Goal: Information Seeking & Learning: Learn about a topic

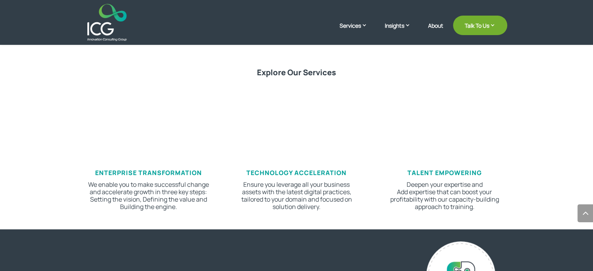
scroll to position [399, 0]
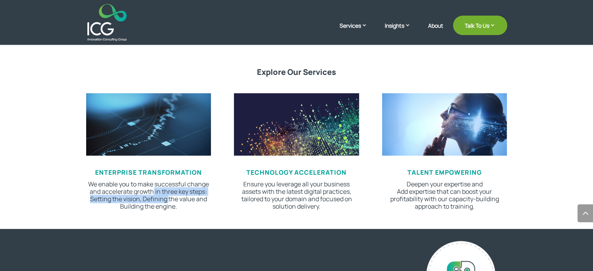
drag, startPoint x: 153, startPoint y: 191, endPoint x: 168, endPoint y: 196, distance: 15.7
click at [168, 196] on p "We enable you to make successful change and accelerate growth in three key step…" at bounding box center [148, 195] width 125 height 30
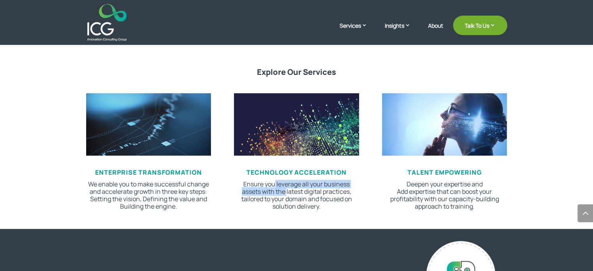
drag, startPoint x: 273, startPoint y: 185, endPoint x: 286, endPoint y: 189, distance: 13.9
click at [286, 189] on p "Ensure you leverage all your business assets with the latest digital practices,…" at bounding box center [296, 195] width 125 height 30
click at [288, 191] on p "Ensure you leverage all your business assets with the latest digital practices,…" at bounding box center [296, 195] width 125 height 30
click at [377, 199] on div "Enterprise transformation We enable you to make successful change and accelerat…" at bounding box center [296, 152] width 421 height 138
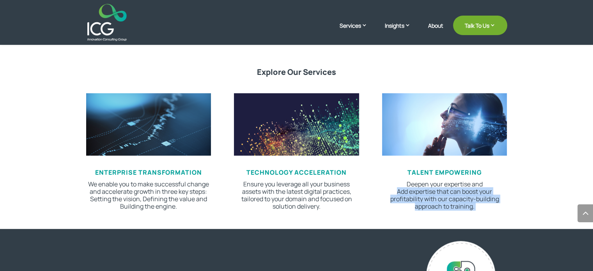
click at [377, 199] on div "Enterprise transformation We enable you to make successful change and accelerat…" at bounding box center [296, 152] width 421 height 138
click at [374, 199] on div "Enterprise transformation We enable you to make successful change and accelerat…" at bounding box center [296, 152] width 421 height 138
drag, startPoint x: 413, startPoint y: 181, endPoint x: 459, endPoint y: 204, distance: 51.2
click at [459, 204] on p "Deepen your expertise and Add expertise that can boost your profitability with …" at bounding box center [444, 195] width 125 height 30
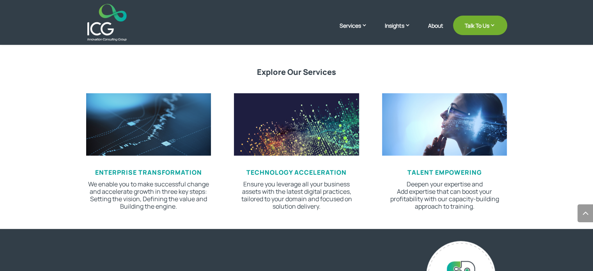
click at [470, 204] on p "Deepen your expertise and Add expertise that can boost your profitability with …" at bounding box center [444, 195] width 125 height 30
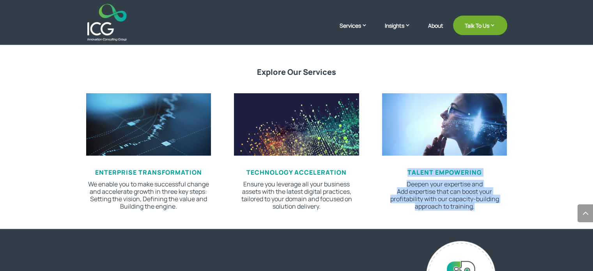
drag, startPoint x: 477, startPoint y: 208, endPoint x: 402, endPoint y: 174, distance: 82.4
click at [402, 174] on div "tALENT eMPOWERING Deepen your expertise and Add expertise that can boost your p…" at bounding box center [444, 189] width 125 height 41
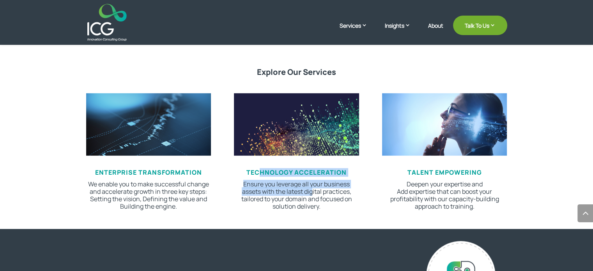
drag, startPoint x: 313, startPoint y: 193, endPoint x: 258, endPoint y: 171, distance: 59.3
click at [258, 171] on div "Technology Acceleration Ensure you leverage all your business assets with the l…" at bounding box center [296, 189] width 125 height 41
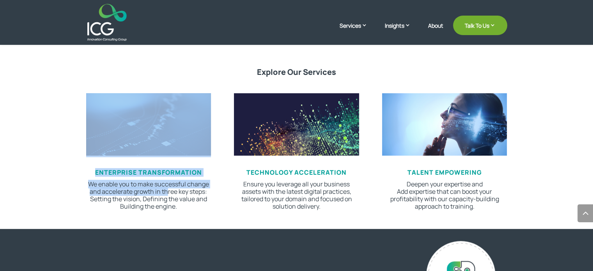
drag, startPoint x: 166, startPoint y: 194, endPoint x: 107, endPoint y: 165, distance: 66.6
click at [107, 165] on div "Enterprise transformation We enable you to make successful change and accelerat…" at bounding box center [148, 151] width 125 height 117
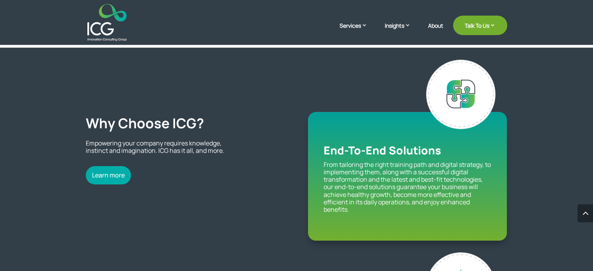
scroll to position [580, 0]
drag, startPoint x: 334, startPoint y: 171, endPoint x: 371, endPoint y: 171, distance: 37.0
click at [371, 171] on p "From tailoring the right training path and digital strategy, to implementing th…" at bounding box center [407, 187] width 168 height 52
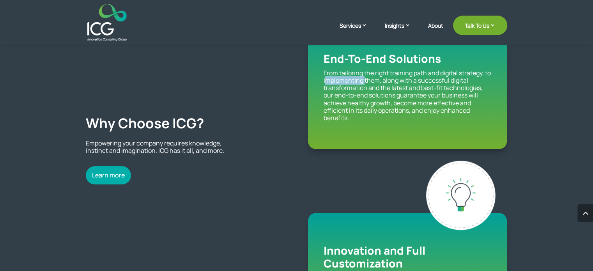
scroll to position [681, 0]
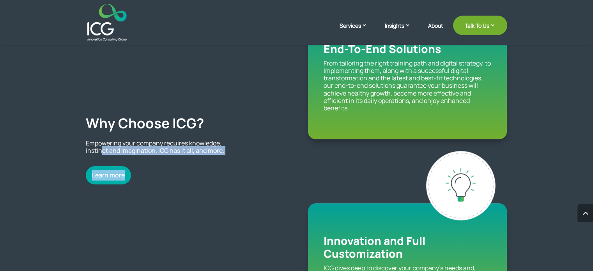
drag, startPoint x: 102, startPoint y: 154, endPoint x: 148, endPoint y: 160, distance: 46.9
click at [148, 160] on div "Why Choose ICG? Empowering your company requires knowledge, instinct and imagin…" at bounding box center [185, 123] width 199 height 121
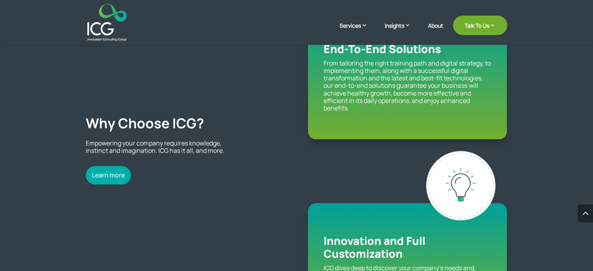
click at [194, 184] on div "Learn more" at bounding box center [185, 175] width 199 height 18
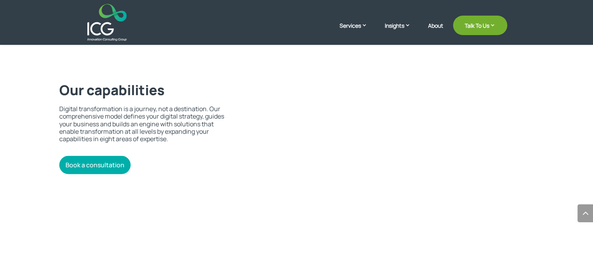
scroll to position [1514, 0]
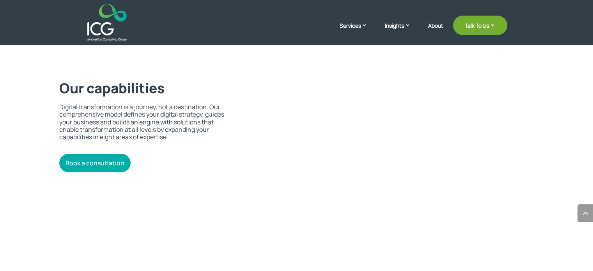
click at [198, 237] on div "Our capabilities Digital transformation is a journey, not a destination. Our co…" at bounding box center [296, 164] width 474 height 290
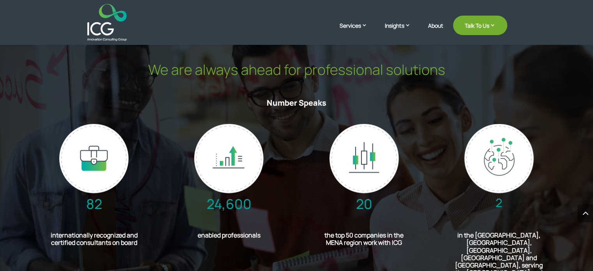
scroll to position [1788, 0]
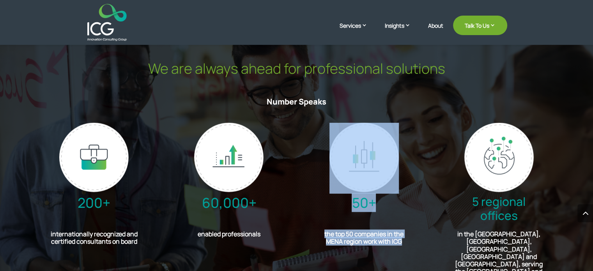
drag, startPoint x: 401, startPoint y: 244, endPoint x: 343, endPoint y: 172, distance: 92.4
click at [343, 172] on div "50+ the top 50 companies in the [GEOGRAPHIC_DATA] region work with ICG" at bounding box center [364, 186] width 107 height 127
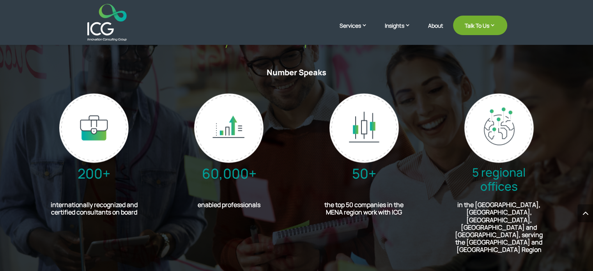
click at [466, 224] on h2 "in the [GEOGRAPHIC_DATA], [GEOGRAPHIC_DATA], [GEOGRAPHIC_DATA], [GEOGRAPHIC_DAT…" at bounding box center [499, 229] width 90 height 56
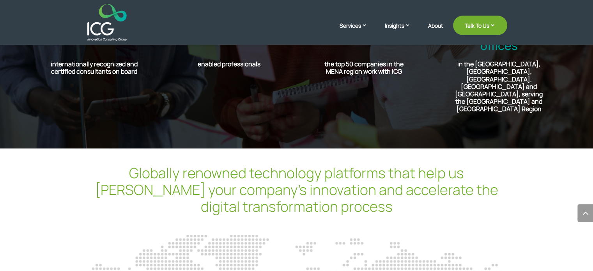
scroll to position [1964, 0]
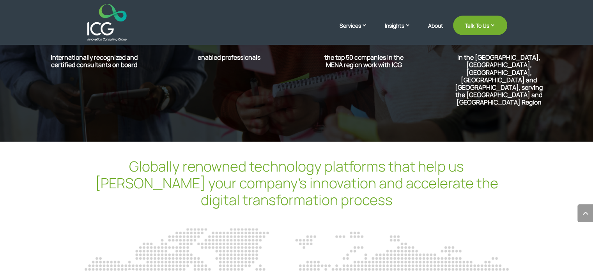
click at [392, 200] on div "Globally renowned technology platforms that help us [PERSON_NAME] your company’…" at bounding box center [296, 192] width 421 height 72
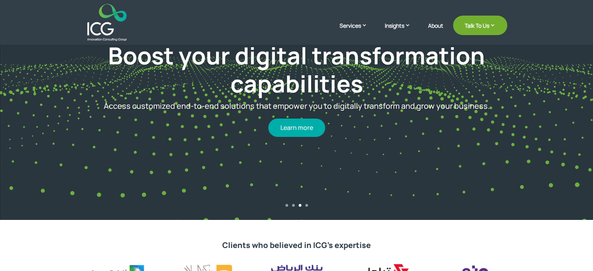
scroll to position [0, 0]
